Goal: Transaction & Acquisition: Purchase product/service

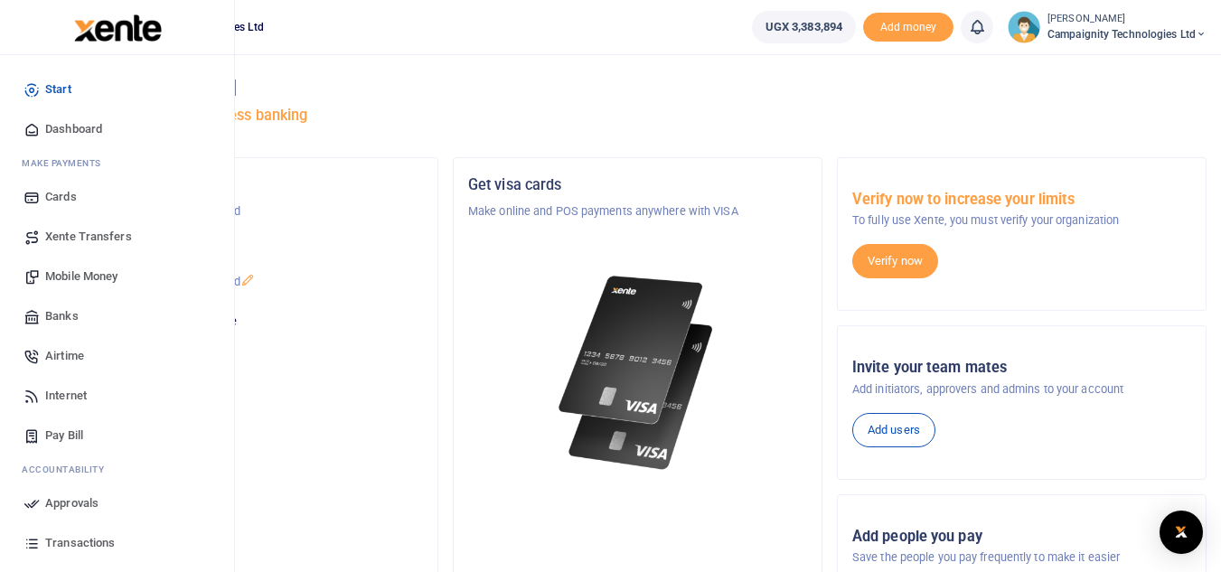
click at [109, 541] on span "Transactions" at bounding box center [80, 543] width 70 height 18
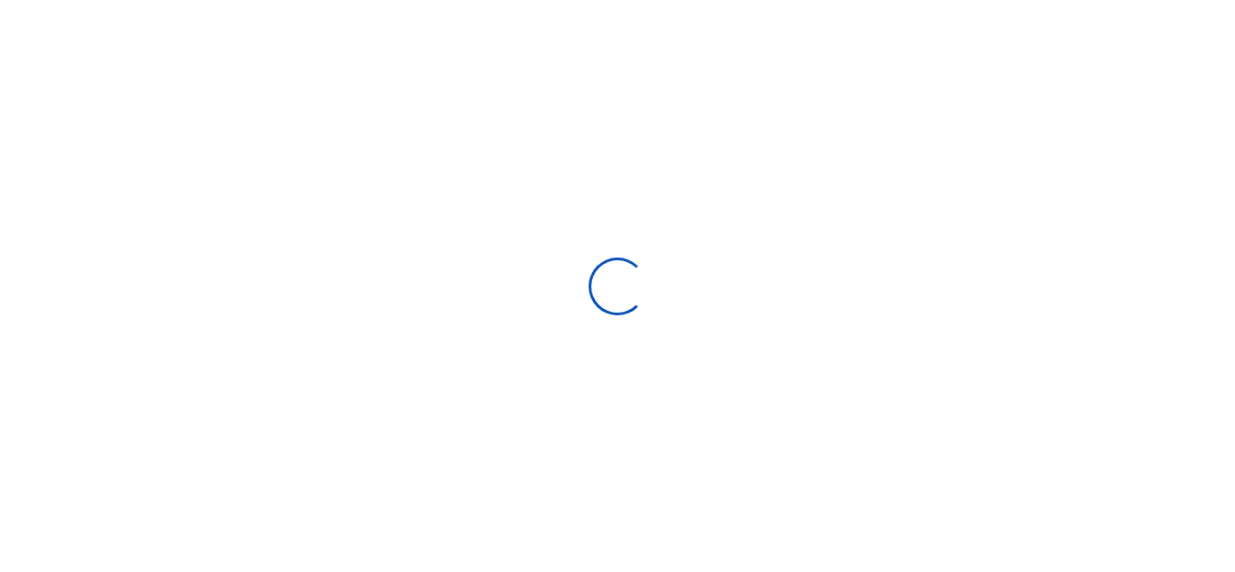
select select
type input "[DATE] - [DATE]"
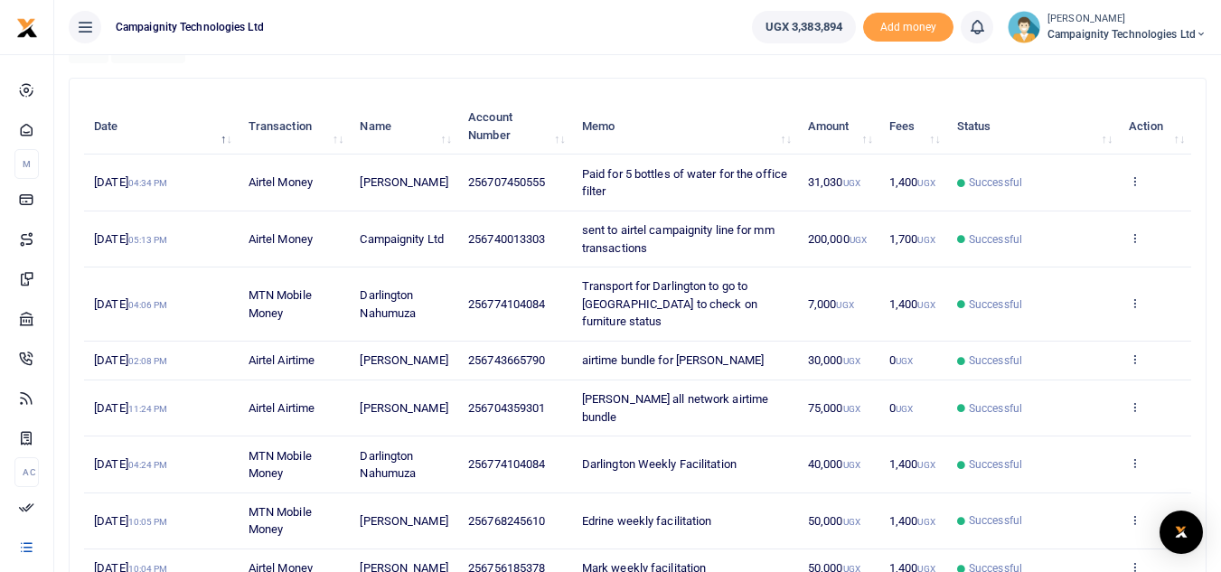
scroll to position [322, 0]
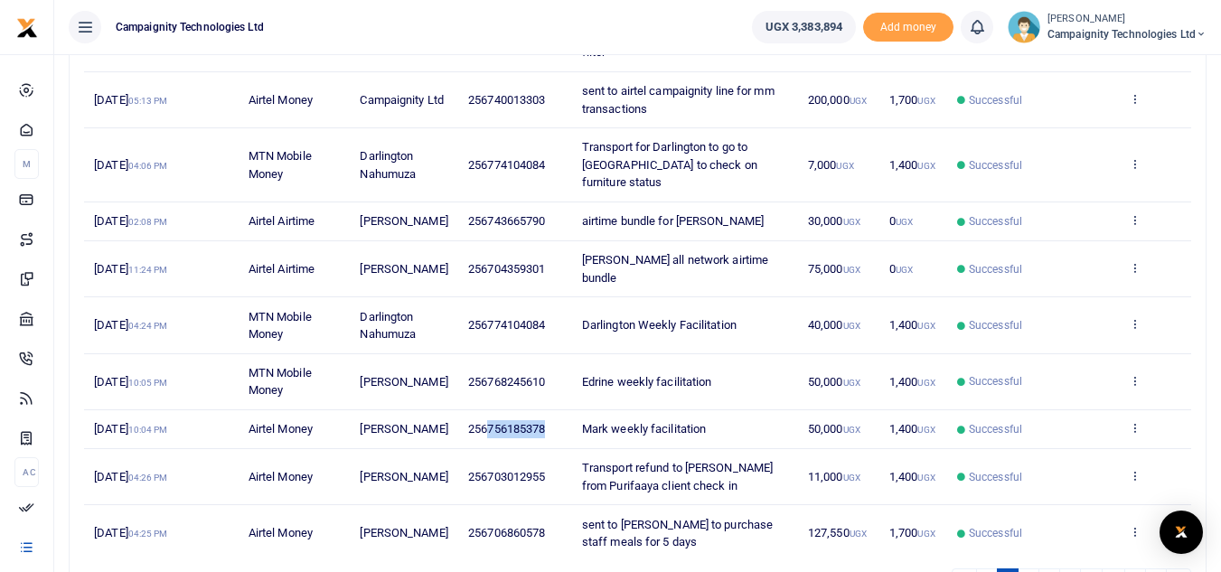
drag, startPoint x: 486, startPoint y: 412, endPoint x: 556, endPoint y: 418, distance: 69.8
click at [556, 418] on td "256756185378" at bounding box center [515, 429] width 114 height 39
copy span "756185378"
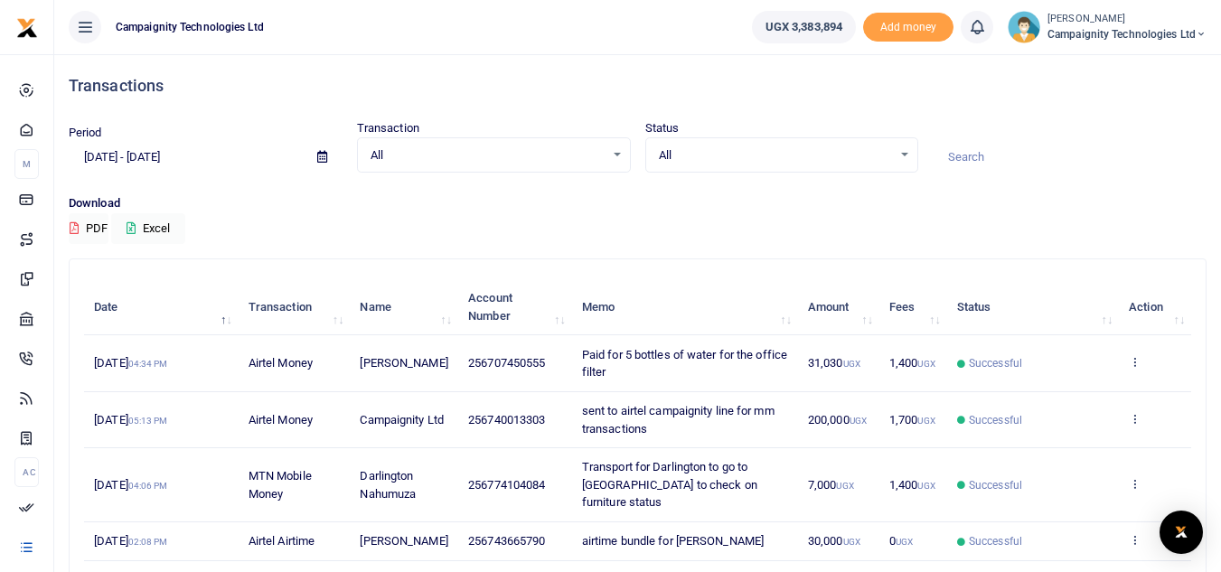
scroll to position [0, 0]
click at [985, 158] on input at bounding box center [1070, 159] width 274 height 31
type input "mark"
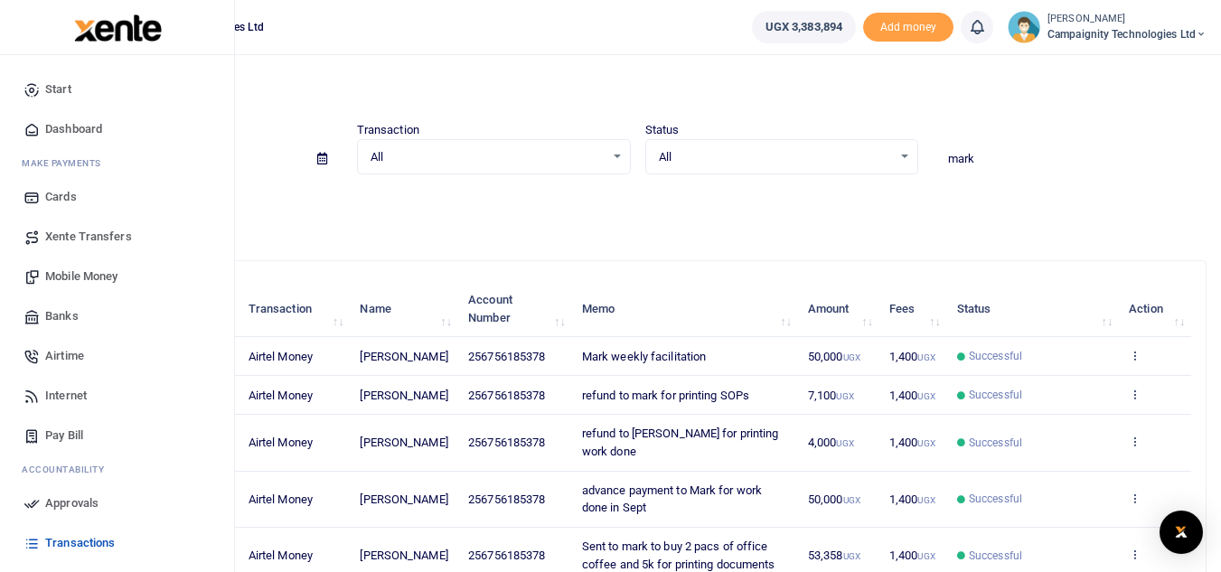
click at [52, 270] on span "Mobile Money" at bounding box center [81, 277] width 72 height 18
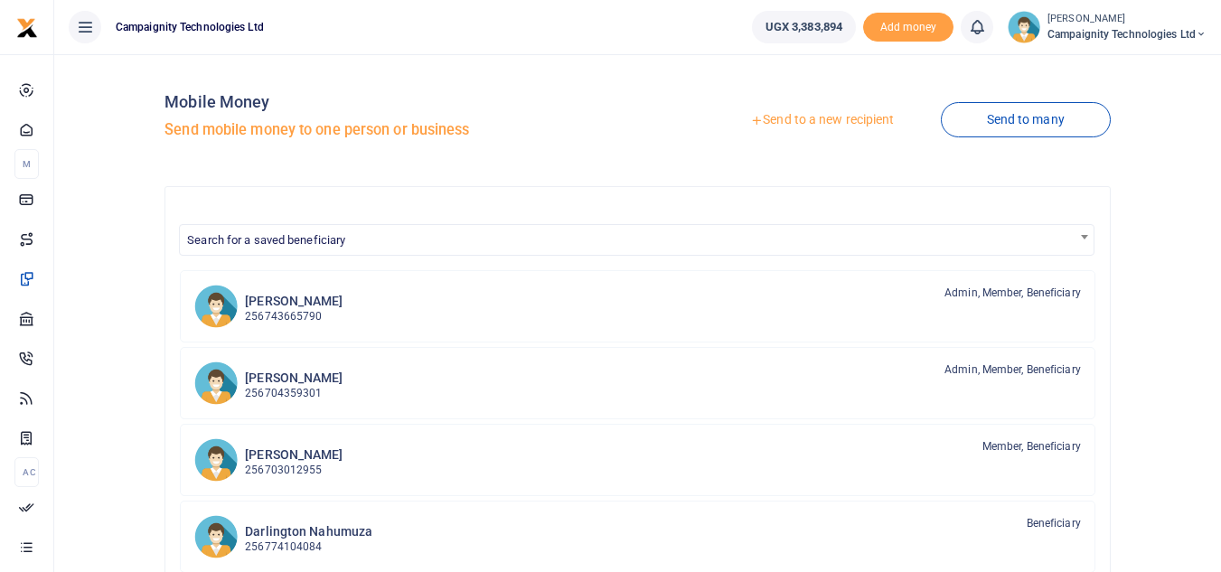
click at [812, 126] on link "Send to a new recipient" at bounding box center [822, 120] width 236 height 33
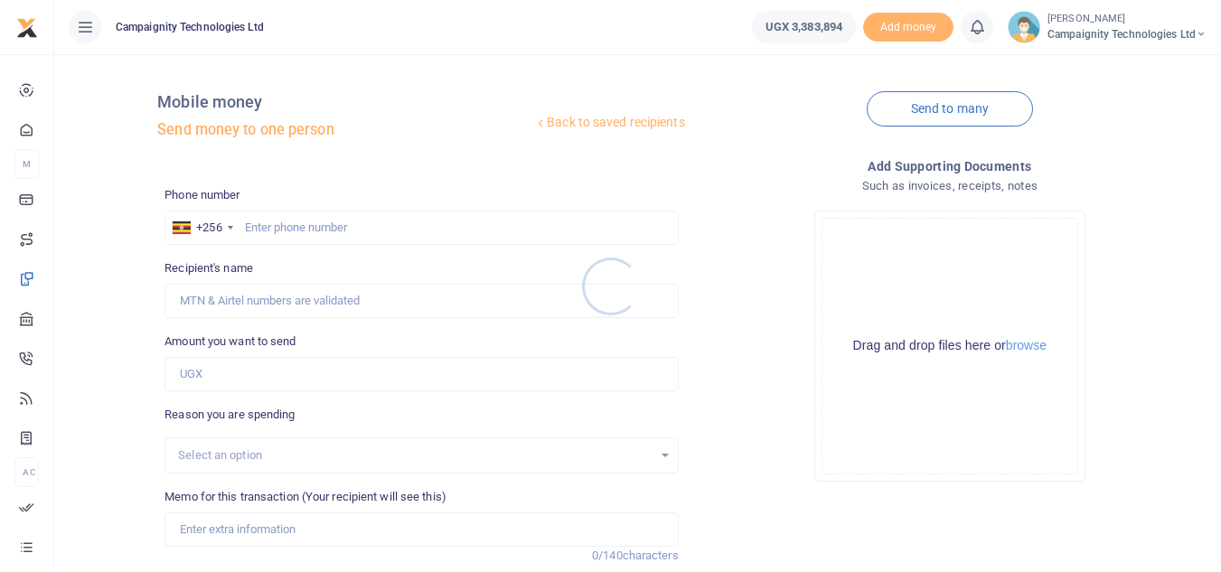
click at [377, 232] on div at bounding box center [610, 286] width 1221 height 572
click at [377, 232] on input "text" at bounding box center [422, 228] width 514 height 34
paste input "756185378"
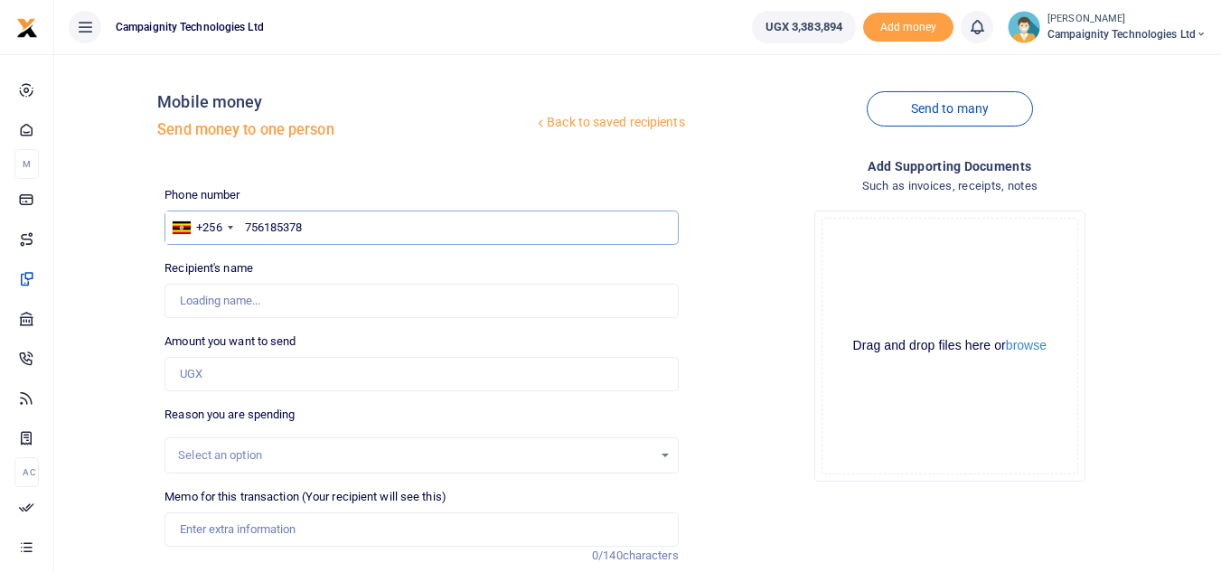
type input "756185378"
click at [270, 371] on input "Amount you want to send" at bounding box center [422, 374] width 514 height 34
type input "30"
type input "[PERSON_NAME]"
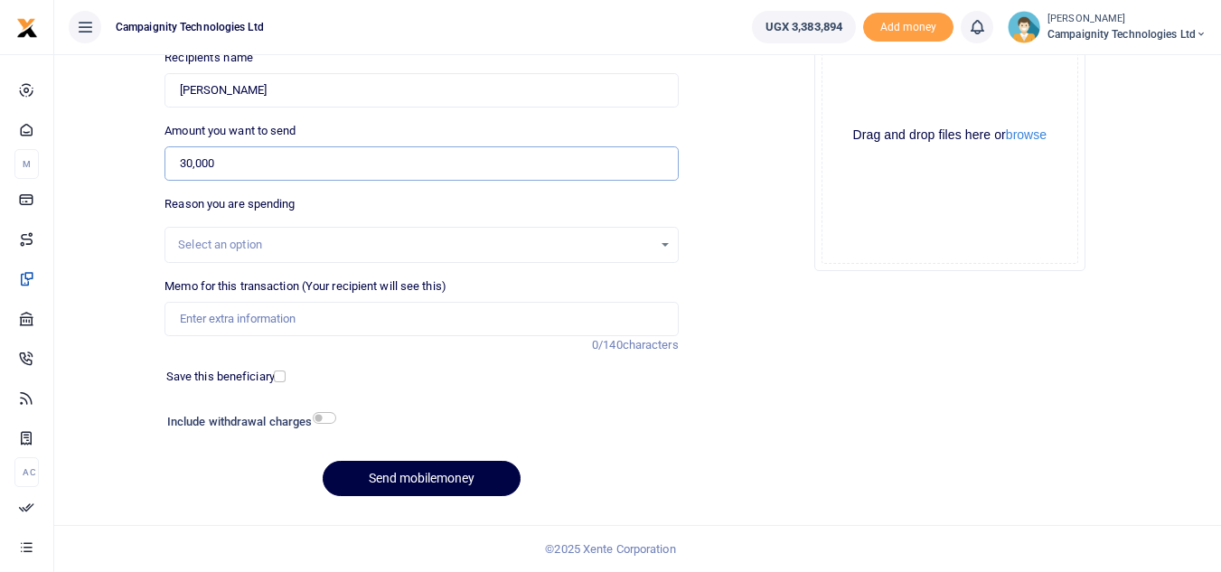
type input "30,000"
click at [472, 330] on input "Memo for this transaction (Your recipient will see this)" at bounding box center [422, 319] width 514 height 34
type input "advance to Mark for work done in Sept"
click at [471, 467] on button "Send mobilemoney" at bounding box center [422, 478] width 198 height 35
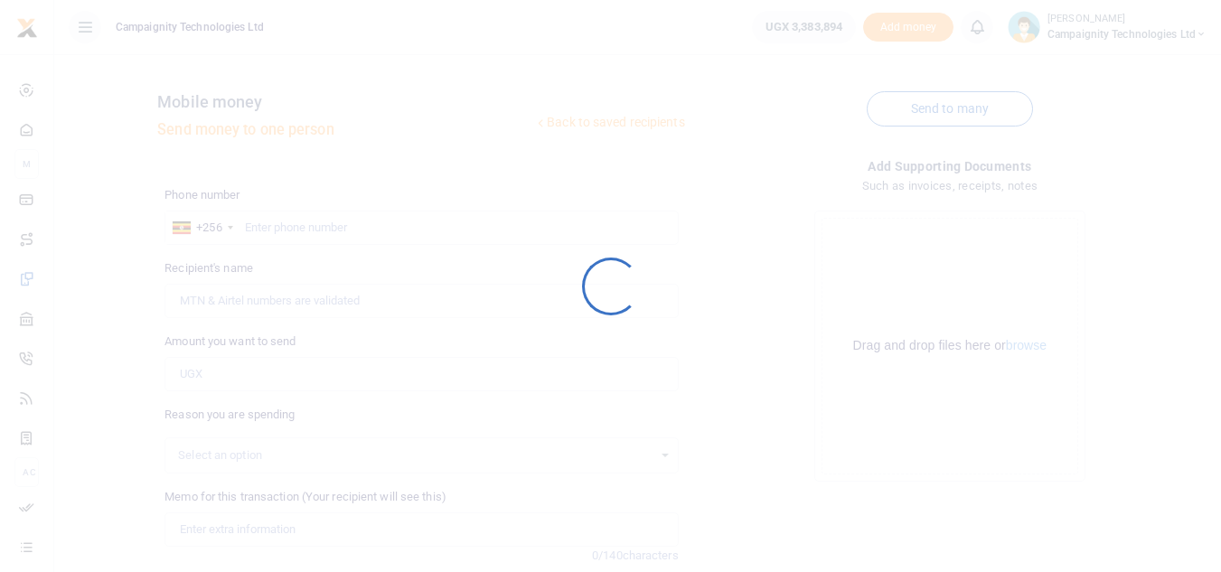
scroll to position [211, 0]
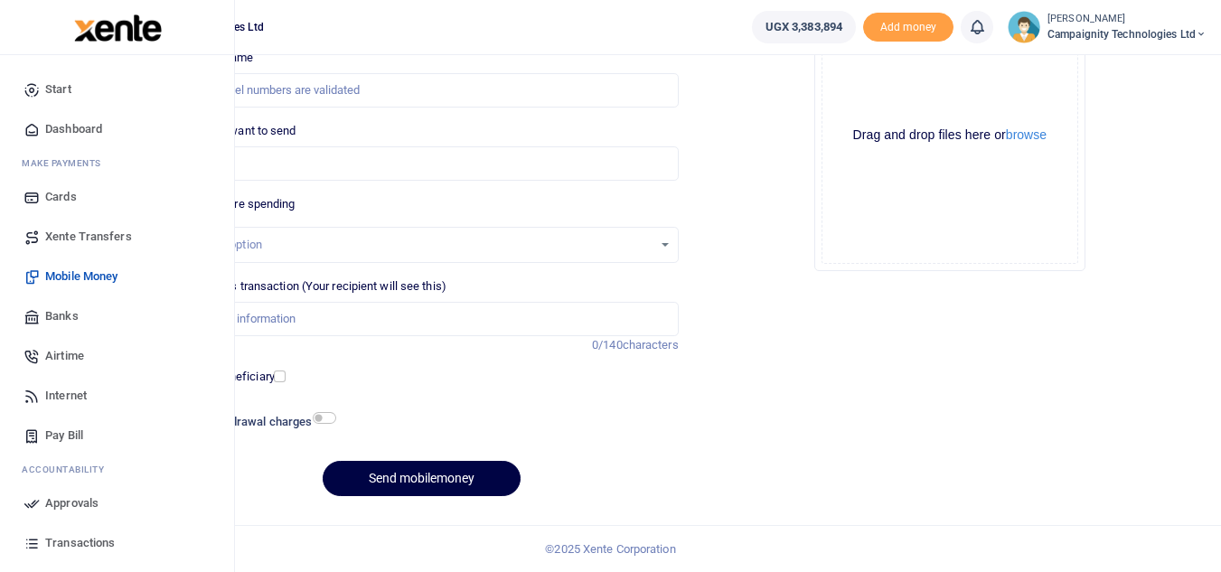
click at [80, 509] on span "Approvals" at bounding box center [71, 504] width 53 height 18
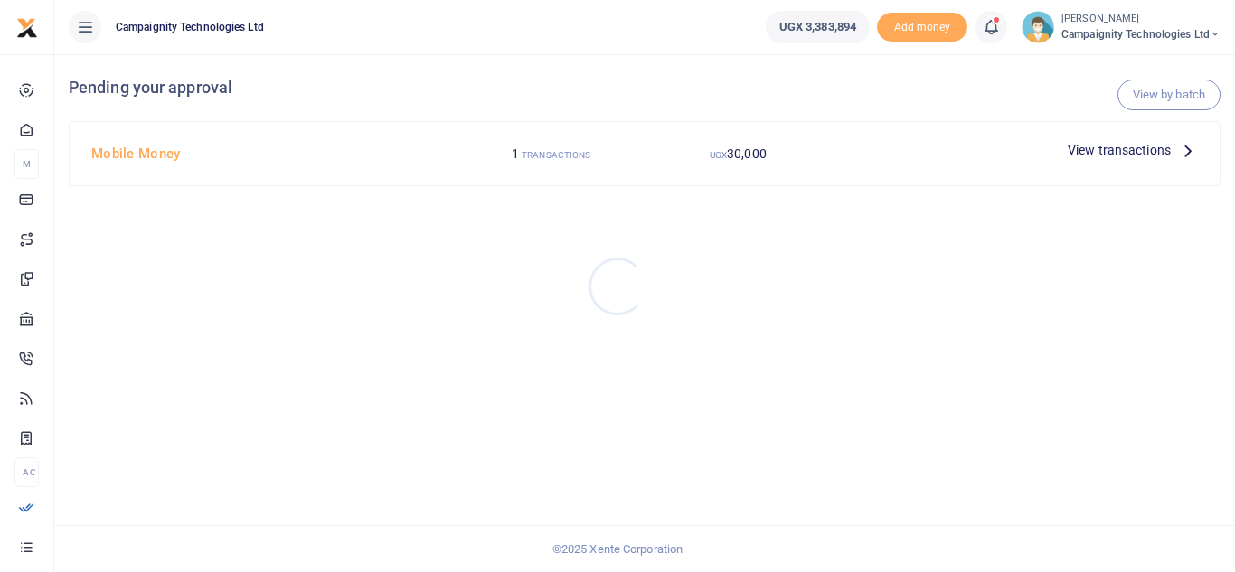
click at [1140, 149] on div at bounding box center [617, 286] width 1235 height 572
click at [1140, 149] on span "View transactions" at bounding box center [1119, 150] width 103 height 20
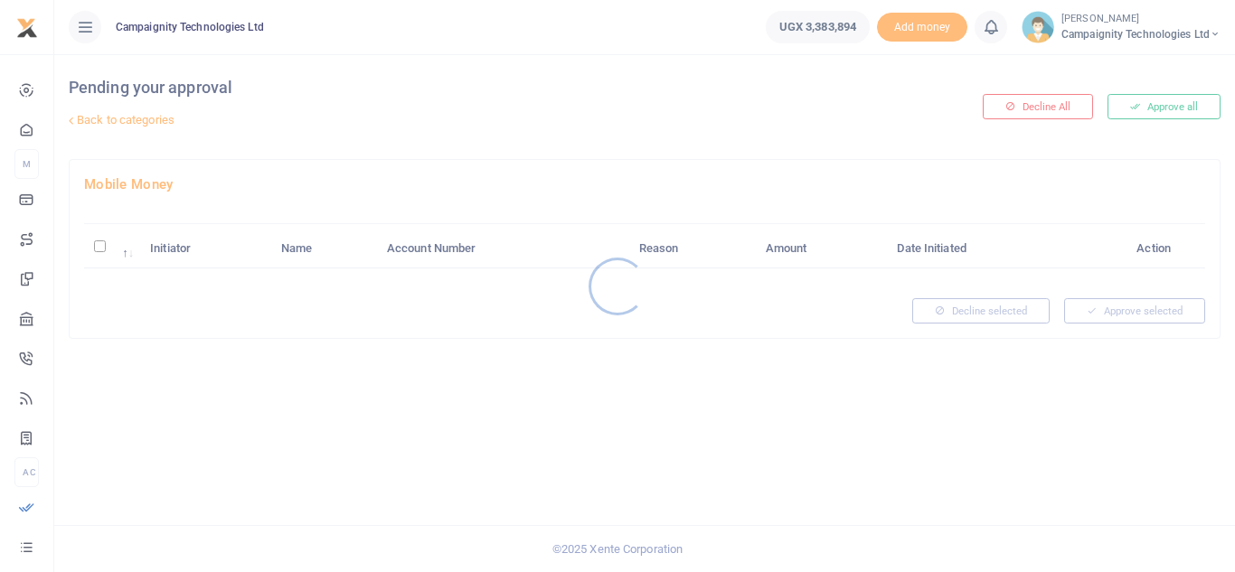
click at [1178, 99] on div at bounding box center [617, 286] width 1235 height 572
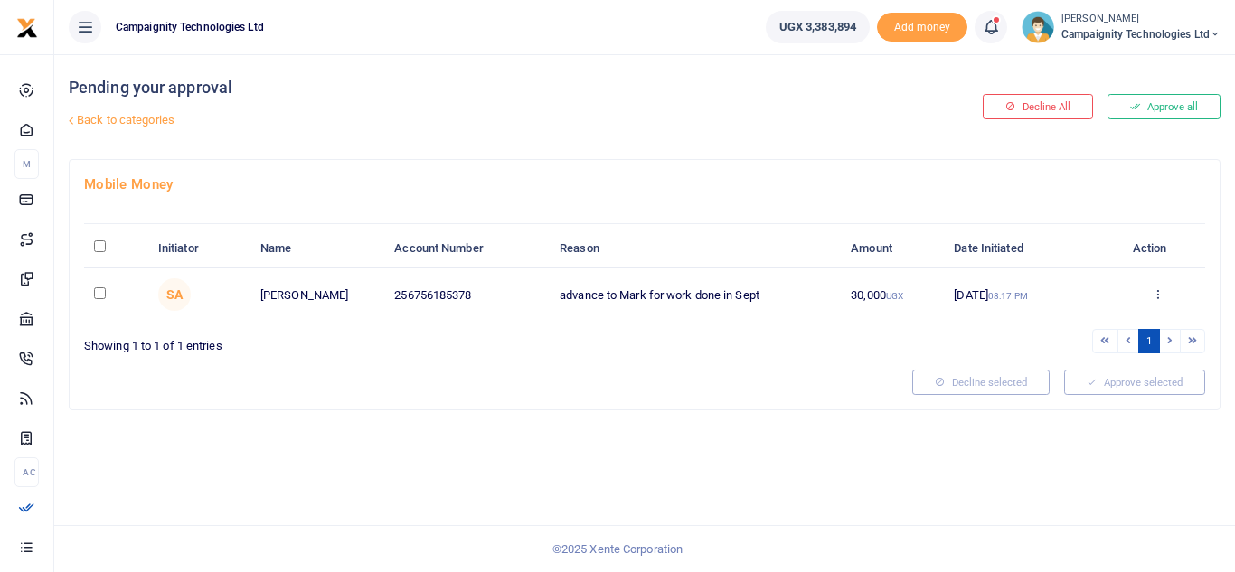
click at [1169, 103] on button "Approve all" at bounding box center [1164, 106] width 113 height 25
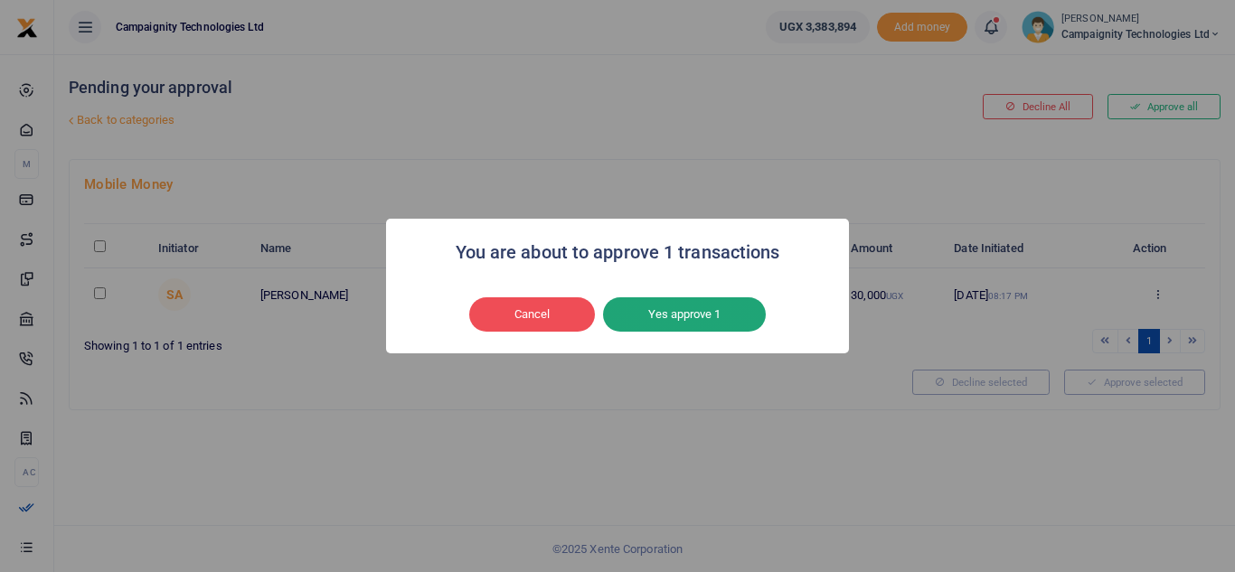
click at [711, 306] on button "Yes approve 1" at bounding box center [684, 314] width 163 height 34
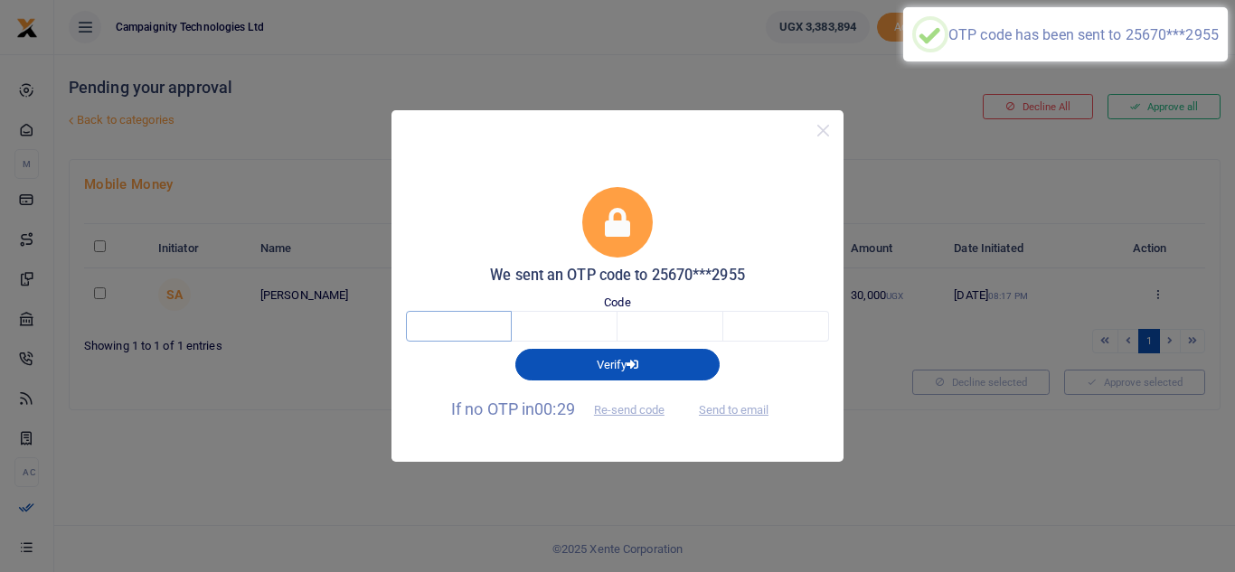
click at [455, 329] on input "text" at bounding box center [459, 326] width 106 height 31
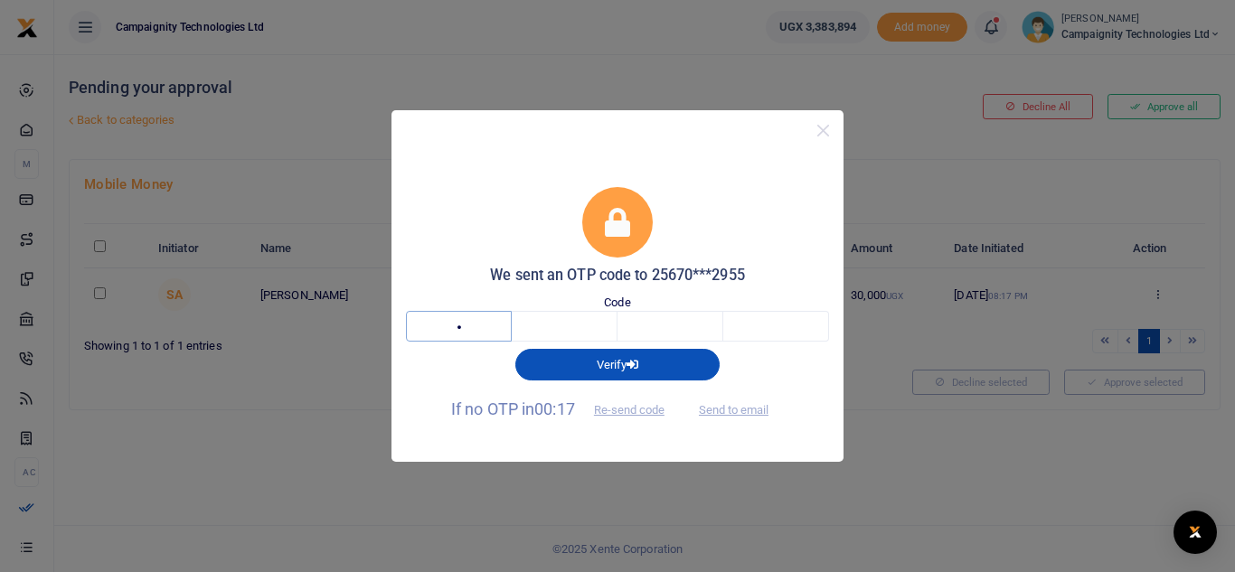
type input "1"
type input "8"
type input "4"
